Goal: Information Seeking & Learning: Understand process/instructions

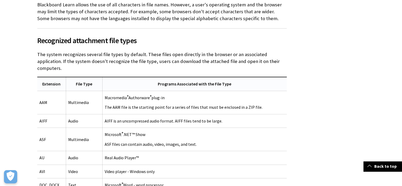
scroll to position [317, 0]
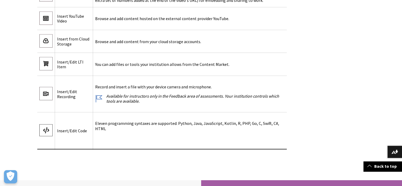
scroll to position [1321, 0]
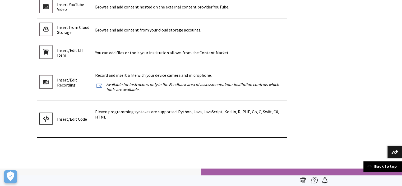
scroll to position [1295, 0]
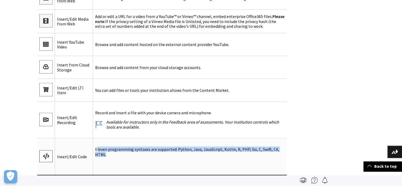
drag, startPoint x: 95, startPoint y: 143, endPoint x: 284, endPoint y: 145, distance: 188.9
click at [284, 147] on p "Eleven programming syntaxes are supported: Python, Java, JavaScript, Kotlin, R,…" at bounding box center [189, 152] width 189 height 10
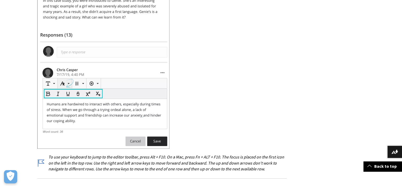
scroll to position [450, 0]
